Goal: Task Accomplishment & Management: Manage account settings

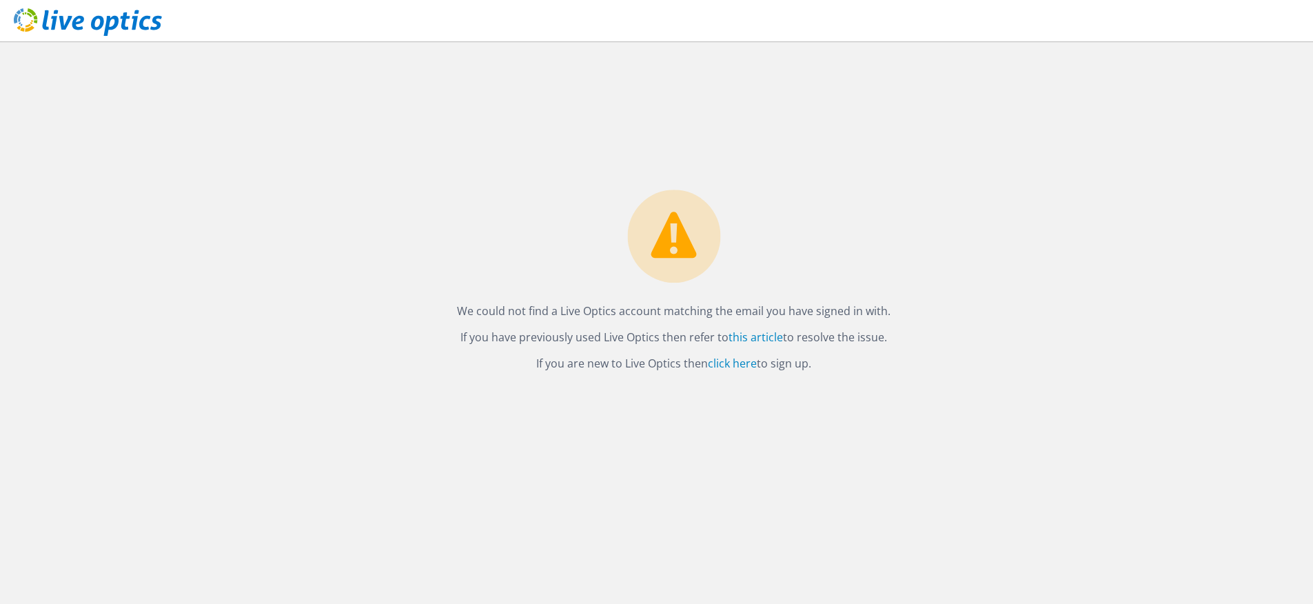
click at [847, 233] on div "We could not find a Live Optics account matching the email you have signed in w…" at bounding box center [673, 285] width 461 height 190
click at [110, 21] on icon at bounding box center [88, 22] width 148 height 28
click at [727, 101] on div "We could not find a Live Optics account matching the email you have signed in w…" at bounding box center [673, 322] width 1279 height 563
